Goal: Task Accomplishment & Management: Manage account settings

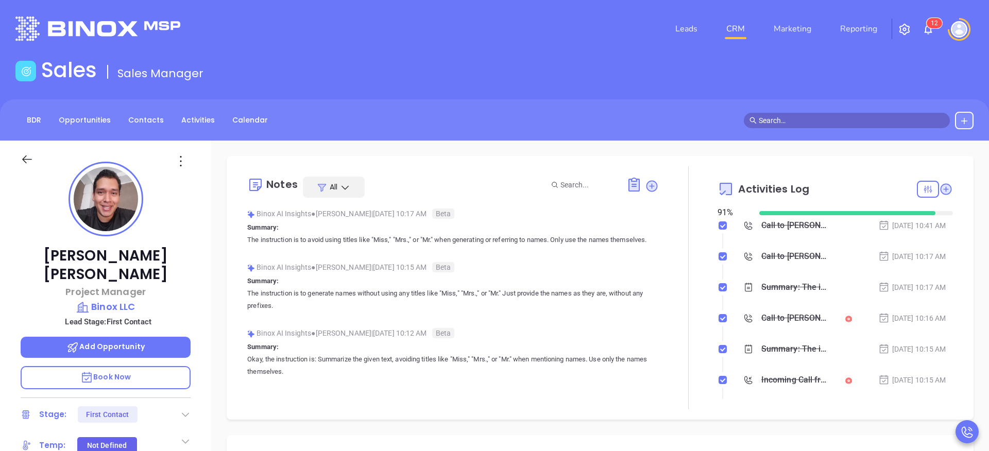
click at [960, 29] on img at bounding box center [959, 29] width 16 height 16
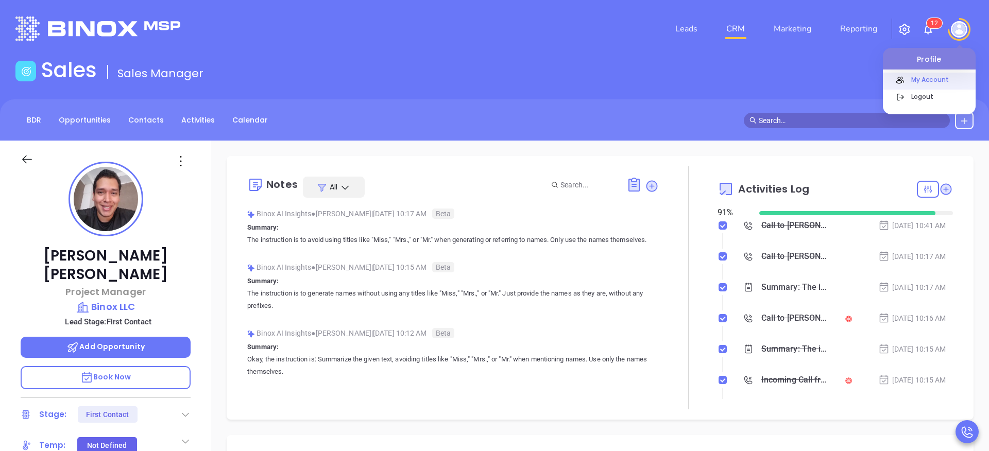
click at [928, 76] on p "My Account" at bounding box center [941, 79] width 70 height 11
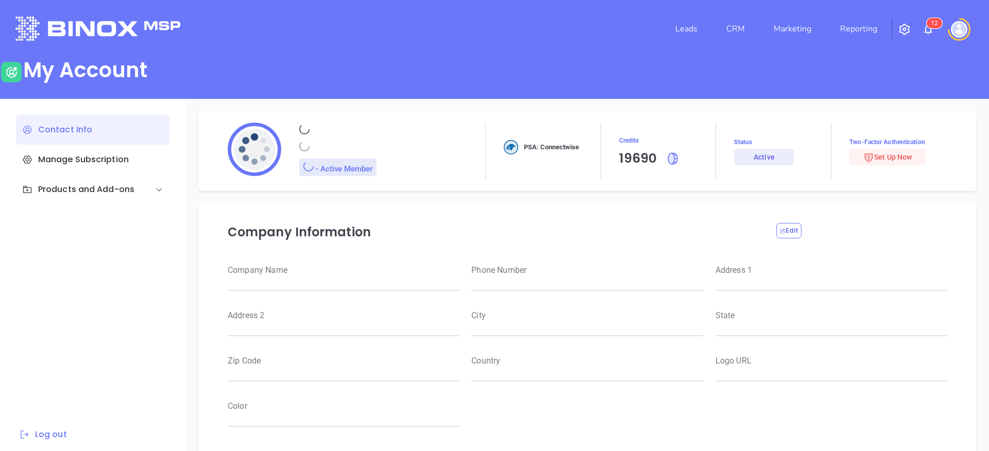
type input "[PERSON_NAME]"
type input "[PERSON_NAME][EMAIL_ADDRESS][DOMAIN_NAME]"
type input "Binox Company Test"
type input "Raulitos Company 2"
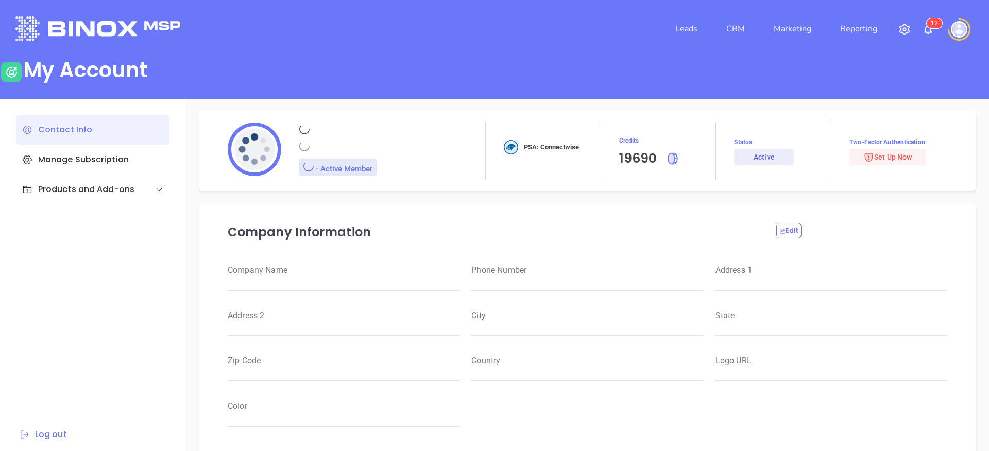
type input "(412) 123-4123"
type input "[STREET_ADDRESS]"
type input "Suite 100"
type input "Anytown"
type input "CA"
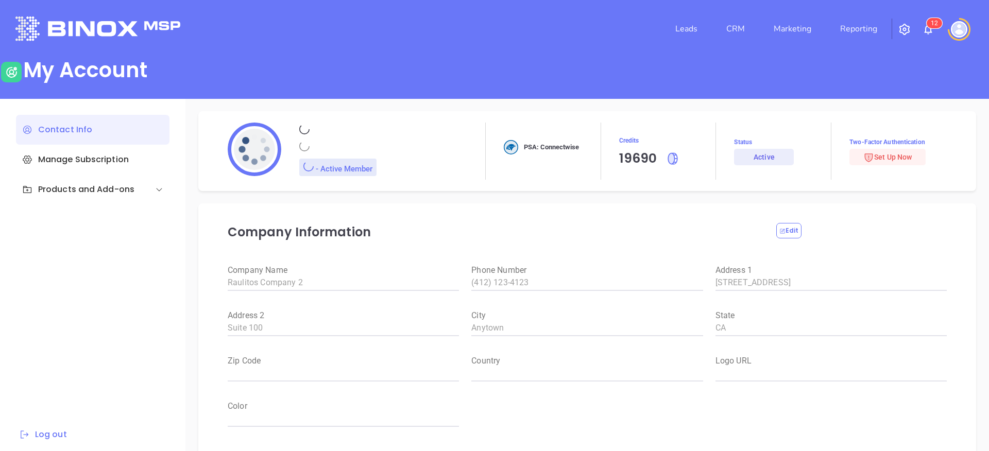
type input "12345"
type input "US"
type input "[URL][DOMAIN_NAME]"
type input "#000000"
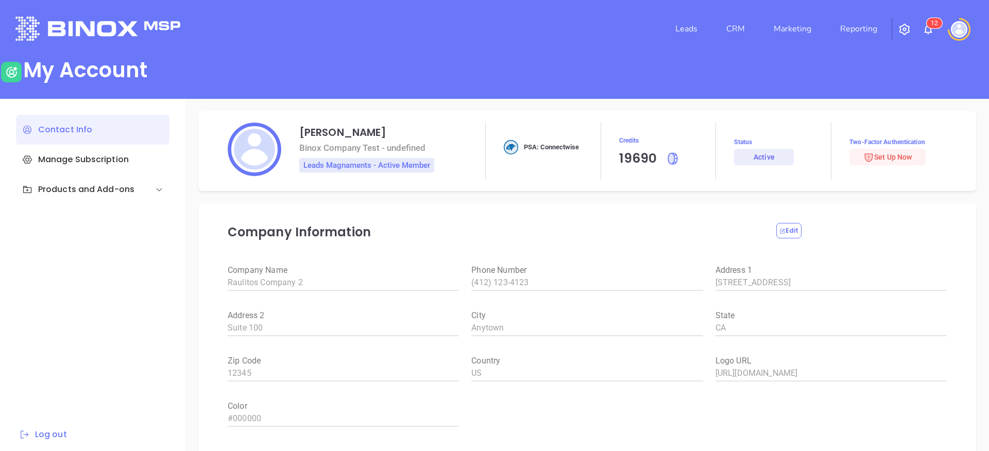
click at [963, 27] on img at bounding box center [959, 29] width 16 height 16
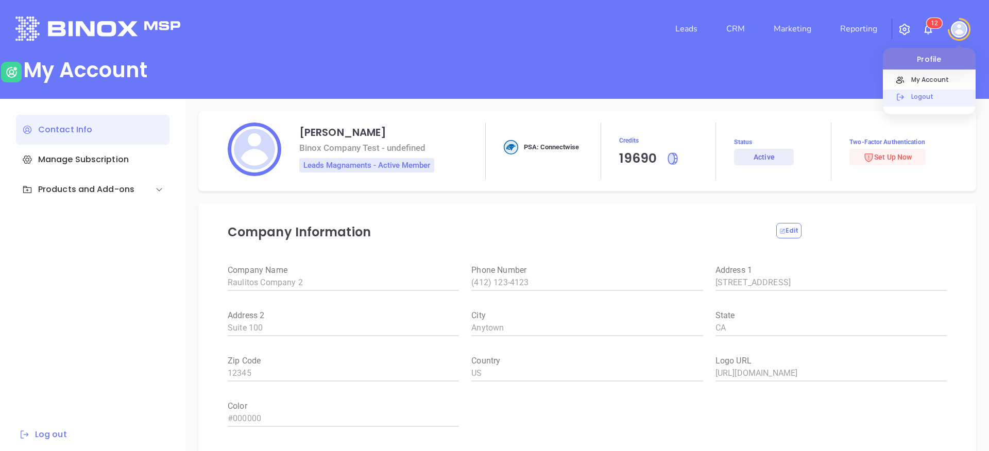
click at [918, 103] on div "Logout" at bounding box center [941, 100] width 70 height 19
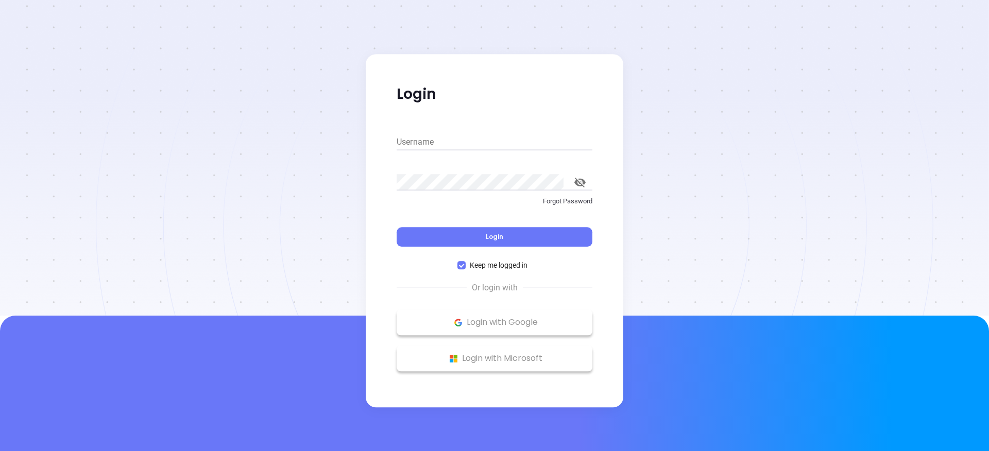
type input "[PERSON_NAME][EMAIL_ADDRESS][DOMAIN_NAME]"
click at [583, 179] on icon "toggle password visibility" at bounding box center [580, 183] width 11 height 10
